Goal: Task Accomplishment & Management: Complete application form

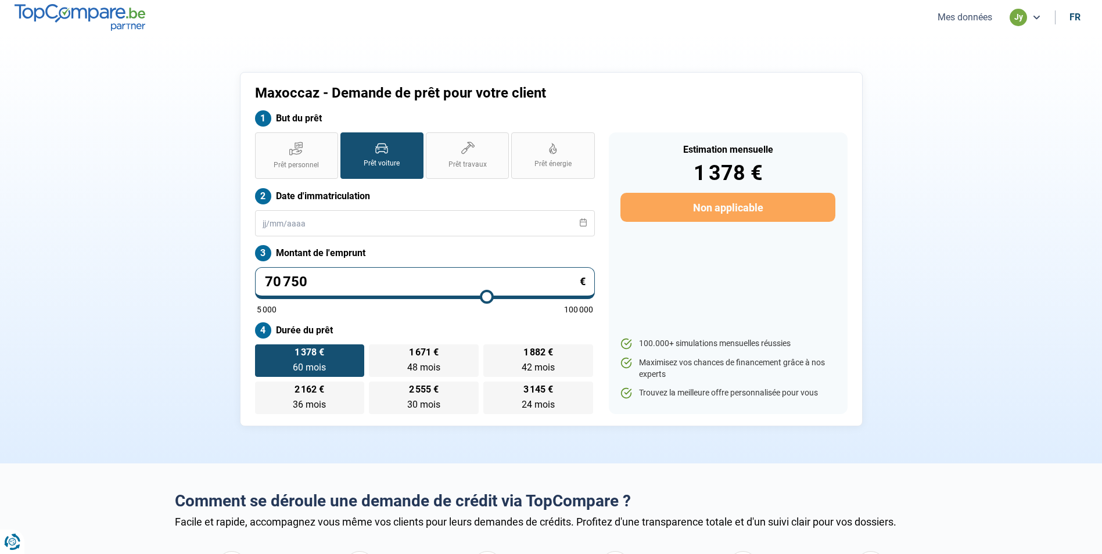
click at [308, 284] on input "70 750" at bounding box center [425, 283] width 340 height 32
type input "7 075"
type input "7000"
type input "707"
type input "5000"
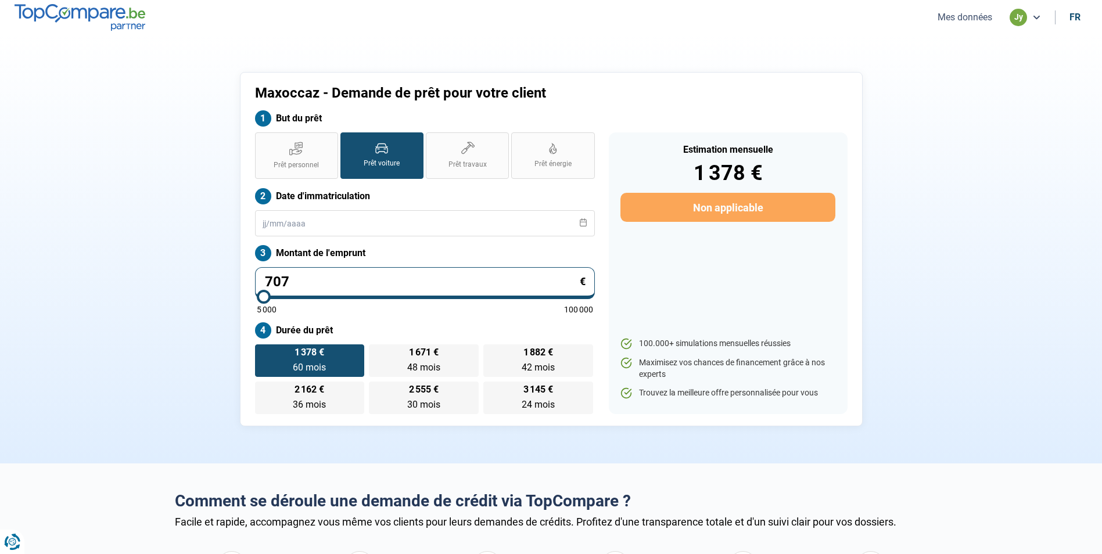
type input "70"
type input "5000"
type input "7"
type input "5000"
type input "0"
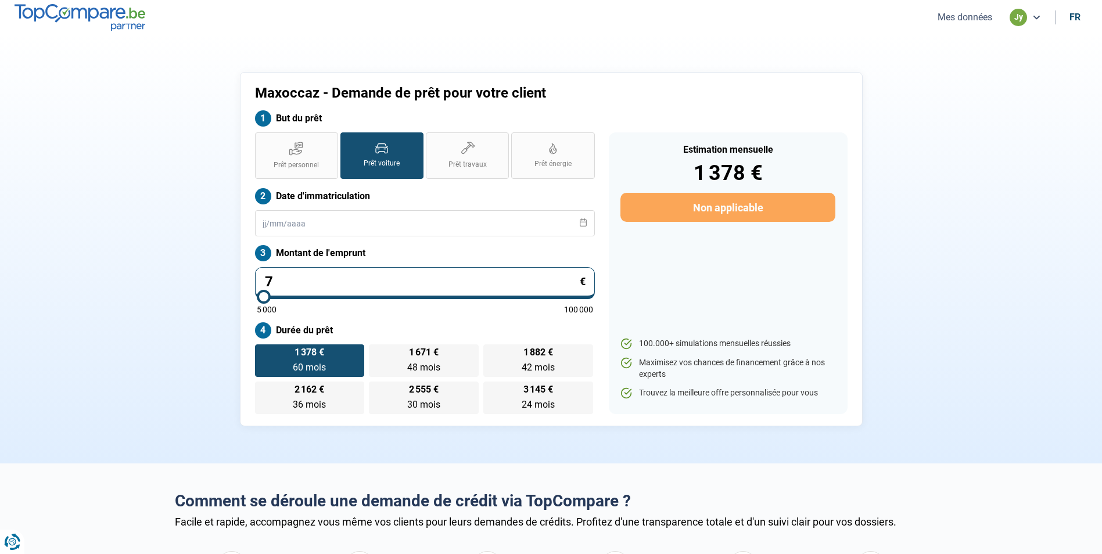
type input "5000"
type input "5 000"
type input "5000"
radio input "true"
